Goal: Task Accomplishment & Management: Complete application form

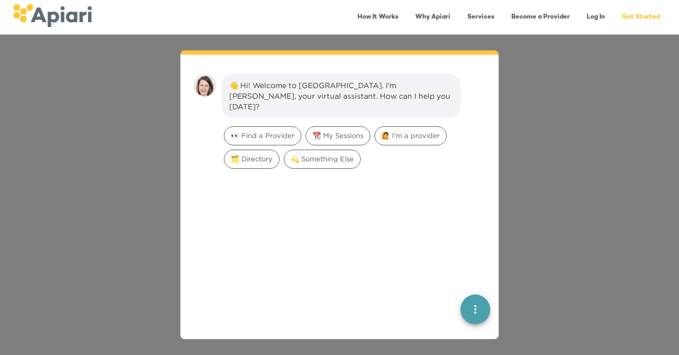
scroll to position [15, 0]
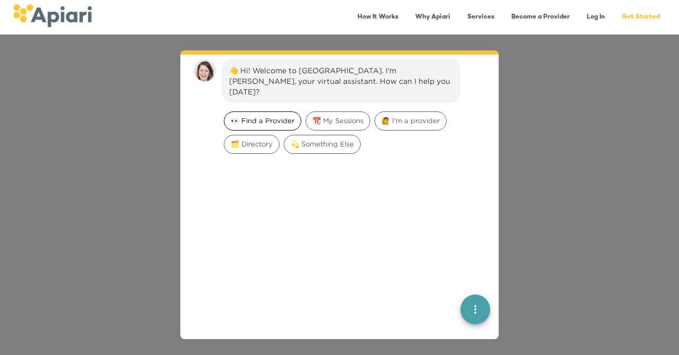
click at [257, 116] on span "👀 Find a Provider" at bounding box center [262, 121] width 76 height 10
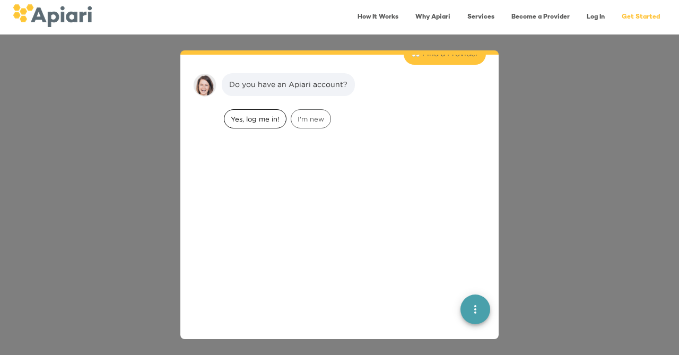
scroll to position [87, 0]
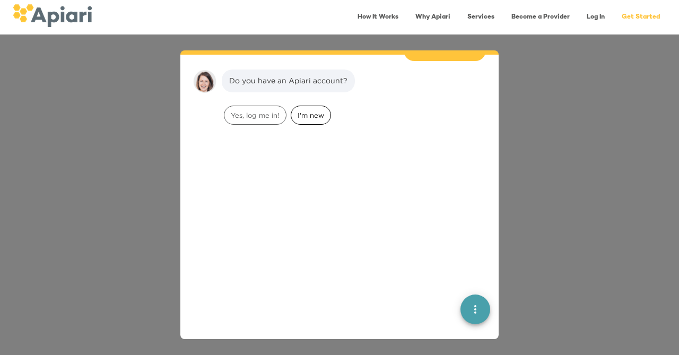
click at [315, 110] on span "I'm new" at bounding box center [310, 115] width 39 height 10
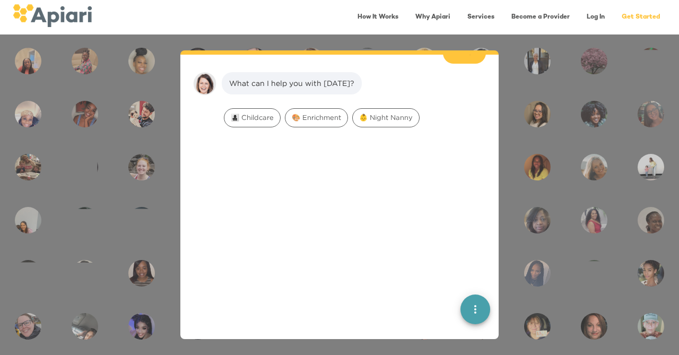
scroll to position [154, 0]
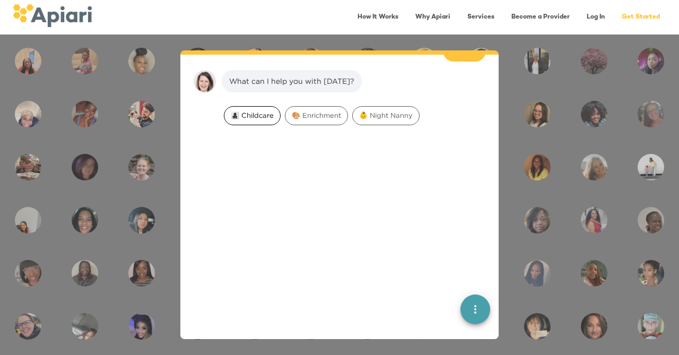
click at [262, 110] on span "👩‍👧‍👦 Childcare" at bounding box center [252, 115] width 56 height 10
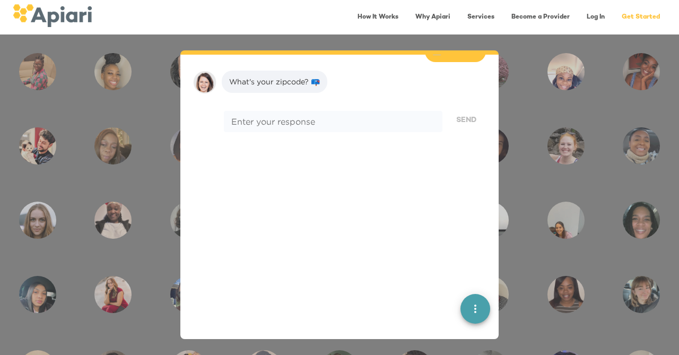
scroll to position [221, 0]
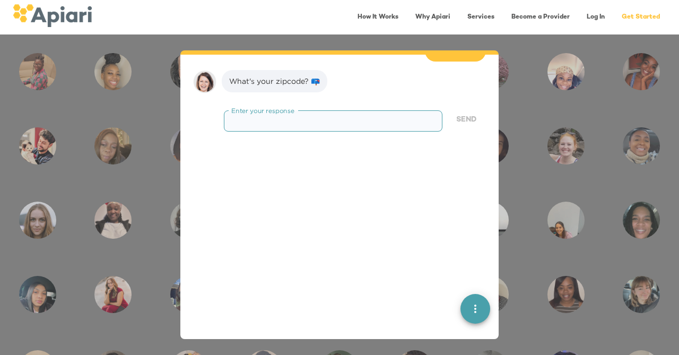
click at [262, 116] on textarea at bounding box center [333, 121] width 204 height 10
click at [241, 116] on textarea "****" at bounding box center [333, 121] width 204 height 10
type textarea "*****"
click at [461, 113] on span "Send" at bounding box center [466, 119] width 20 height 13
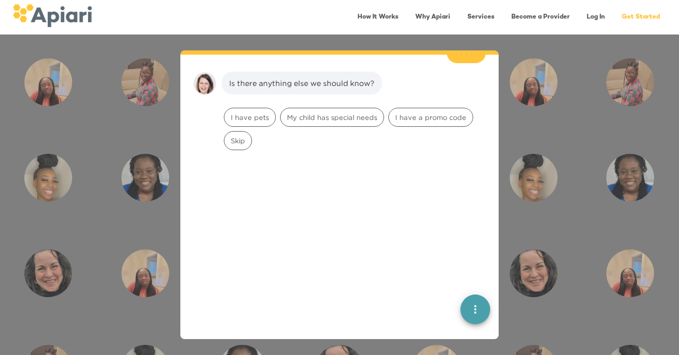
scroll to position [288, 0]
click at [255, 110] on span "I have pets" at bounding box center [249, 115] width 51 height 10
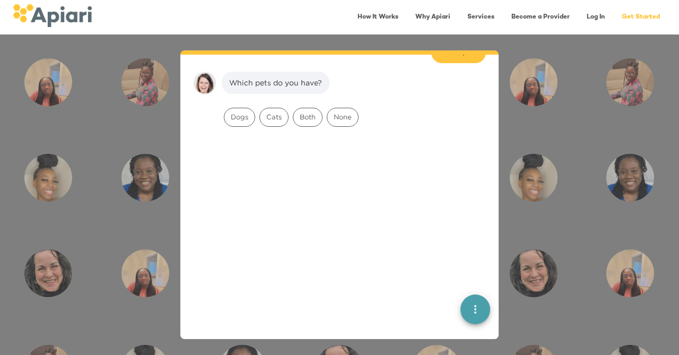
scroll to position [355, 0]
click at [247, 110] on span "Dogs" at bounding box center [239, 115] width 30 height 10
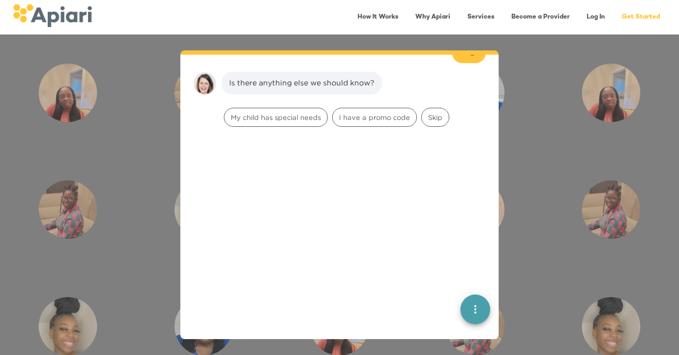
scroll to position [423, 0]
click at [433, 110] on span "Skip" at bounding box center [435, 115] width 27 height 10
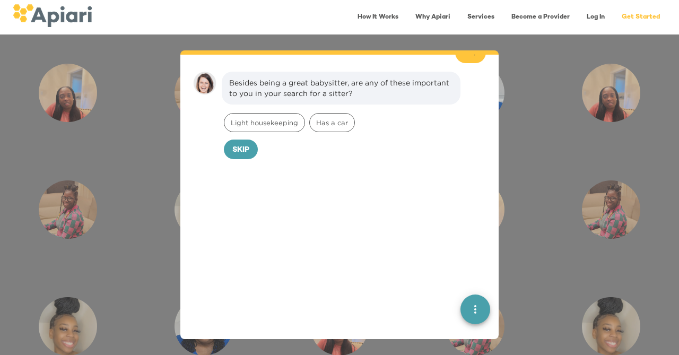
scroll to position [489, 0]
click at [334, 116] on span "Has a car" at bounding box center [332, 121] width 45 height 10
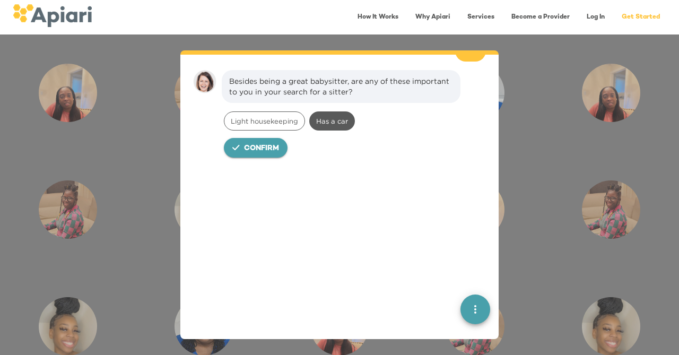
click at [273, 142] on span "Confirm" at bounding box center [261, 148] width 35 height 13
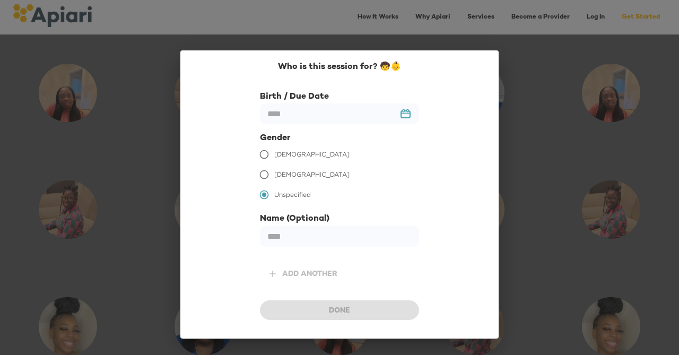
scroll to position [562, 0]
click at [403, 112] on input "text" at bounding box center [339, 113] width 159 height 21
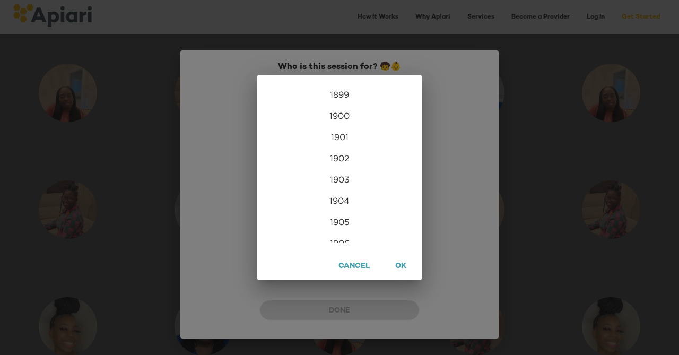
scroll to position [2566, 0]
click at [405, 267] on span "OK" at bounding box center [400, 266] width 15 height 13
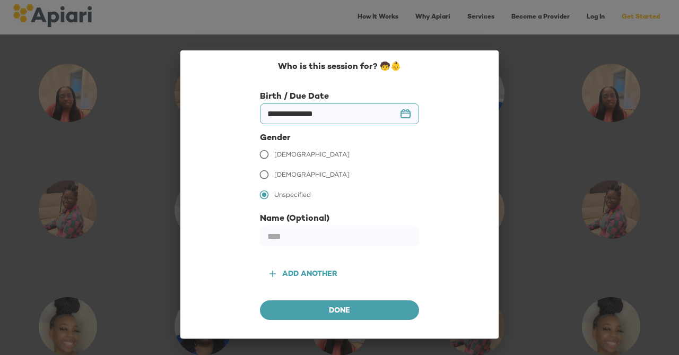
click at [324, 117] on input "**********" at bounding box center [339, 113] width 159 height 21
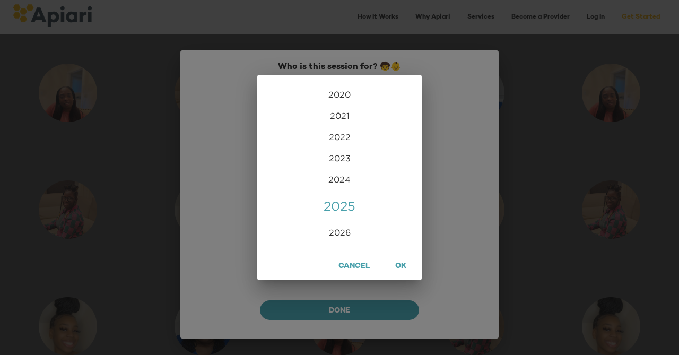
click at [364, 266] on span "Cancel" at bounding box center [353, 266] width 31 height 13
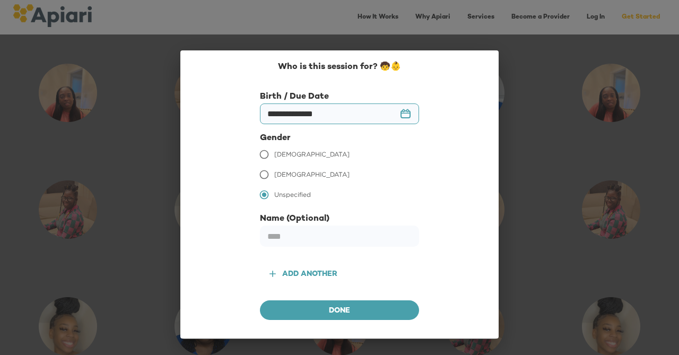
click at [286, 116] on input "**********" at bounding box center [339, 113] width 159 height 21
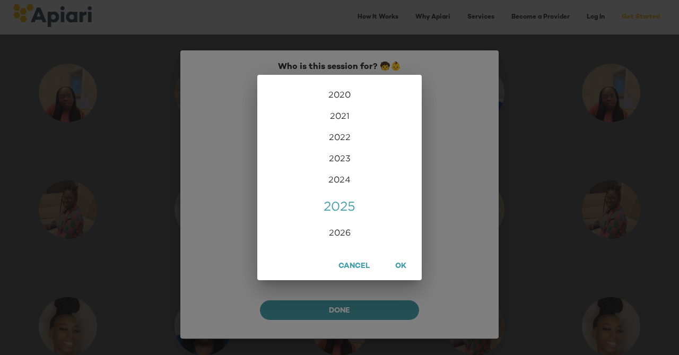
click at [356, 263] on span "Cancel" at bounding box center [353, 266] width 31 height 13
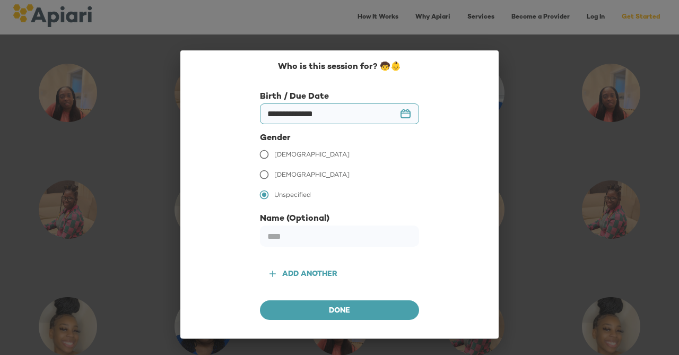
click at [407, 112] on input "**********" at bounding box center [339, 113] width 159 height 21
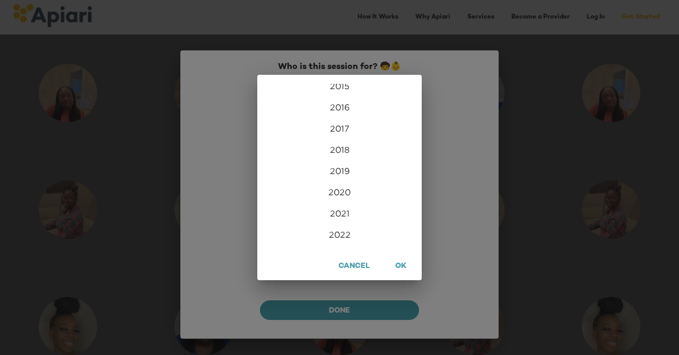
scroll to position [2470, 0]
click at [343, 212] on div "2021" at bounding box center [339, 211] width 164 height 21
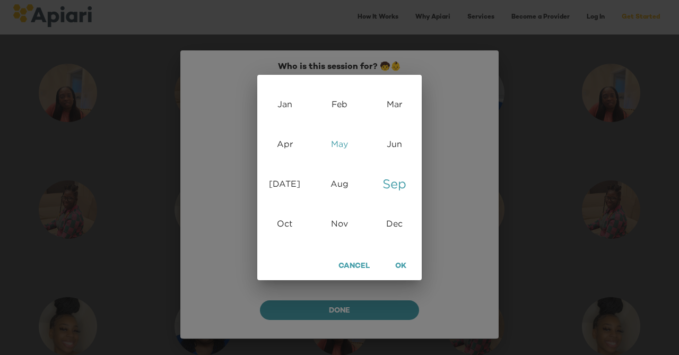
click at [342, 139] on div "May" at bounding box center [339, 144] width 55 height 40
type input "********"
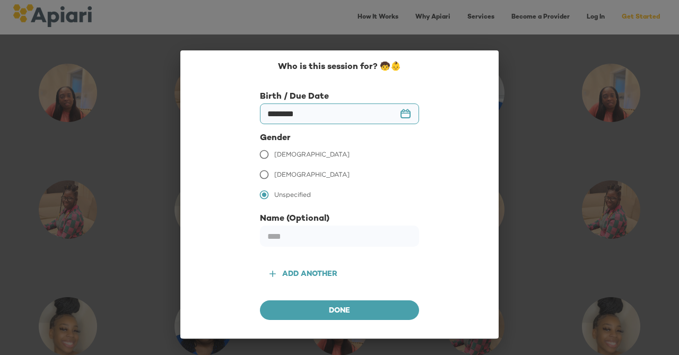
click at [285, 157] on span "[DEMOGRAPHIC_DATA]" at bounding box center [311, 155] width 75 height 10
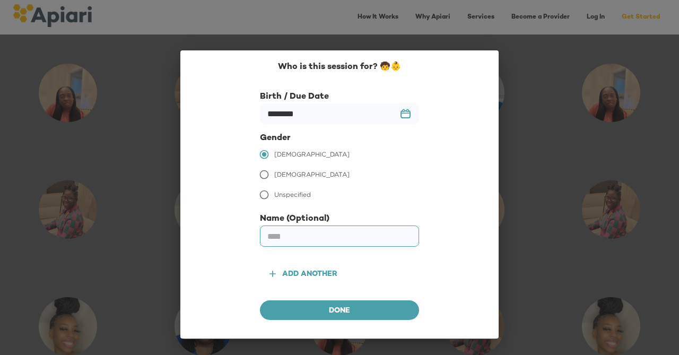
click at [285, 240] on input "text" at bounding box center [339, 235] width 159 height 21
type input "*****"
click at [282, 317] on span "Done" at bounding box center [339, 310] width 142 height 13
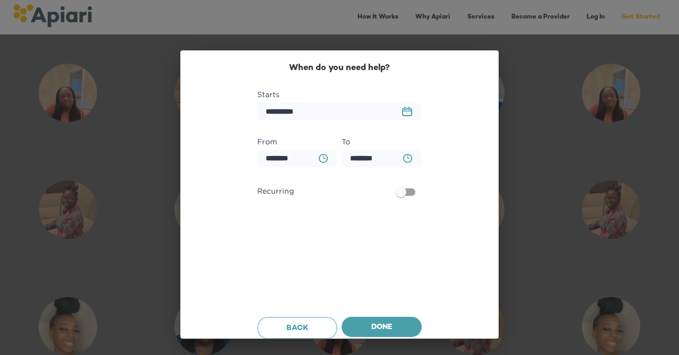
scroll to position [629, 0]
click at [402, 110] on rect "button" at bounding box center [406, 112] width 9 height 7
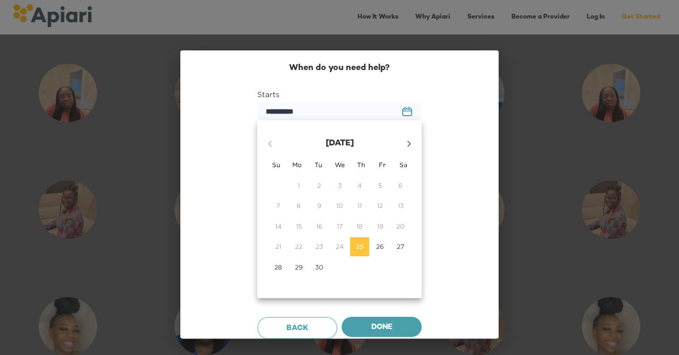
click at [409, 146] on icon "button" at bounding box center [408, 143] width 13 height 13
click at [299, 183] on div "29" at bounding box center [298, 186] width 20 height 20
click at [272, 142] on icon "button" at bounding box center [270, 143] width 13 height 13
click at [295, 269] on p "29" at bounding box center [299, 266] width 8 height 9
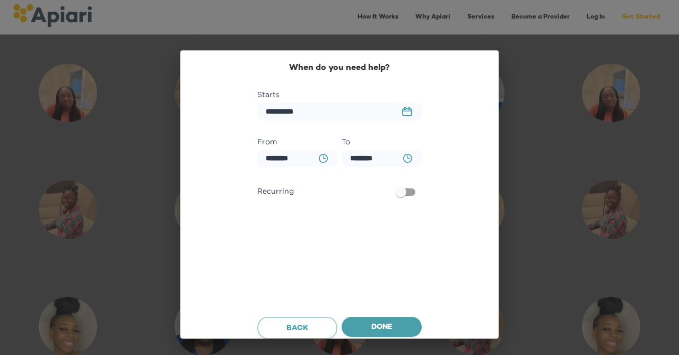
click at [406, 112] on icon "23979DC4-A7E4-489C-88E7-37869341D308 Created with sketchtool." at bounding box center [407, 112] width 10 height 10
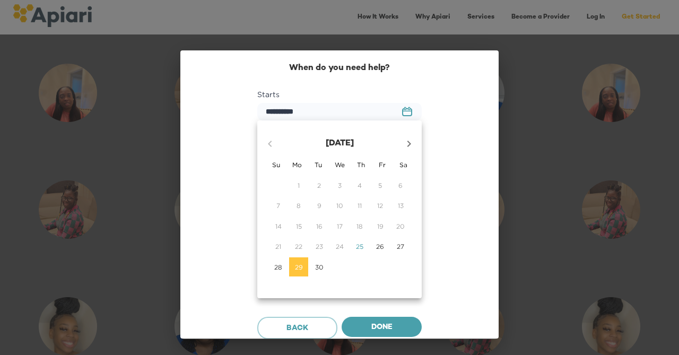
click at [408, 141] on icon "button" at bounding box center [409, 144] width 4 height 6
click at [410, 151] on button "button" at bounding box center [408, 143] width 25 height 25
click at [344, 266] on span "31" at bounding box center [339, 266] width 19 height 9
type input "**********"
